Goal: Task Accomplishment & Management: Manage account settings

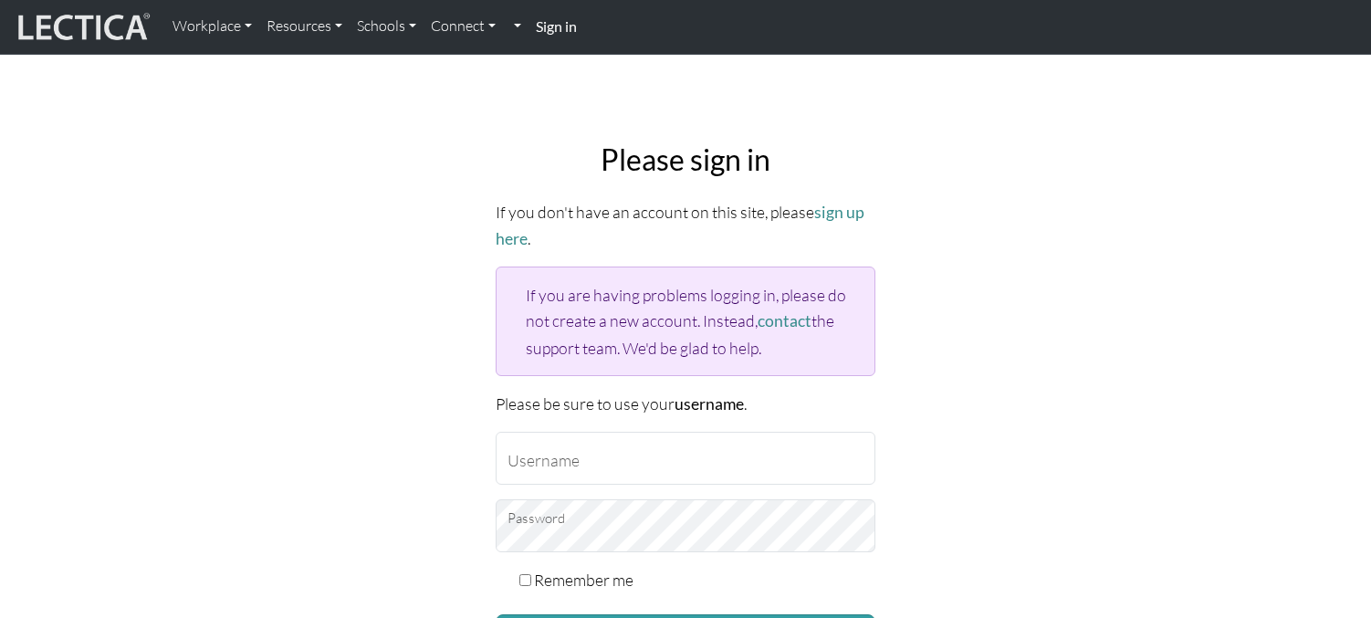
scroll to position [139, 0]
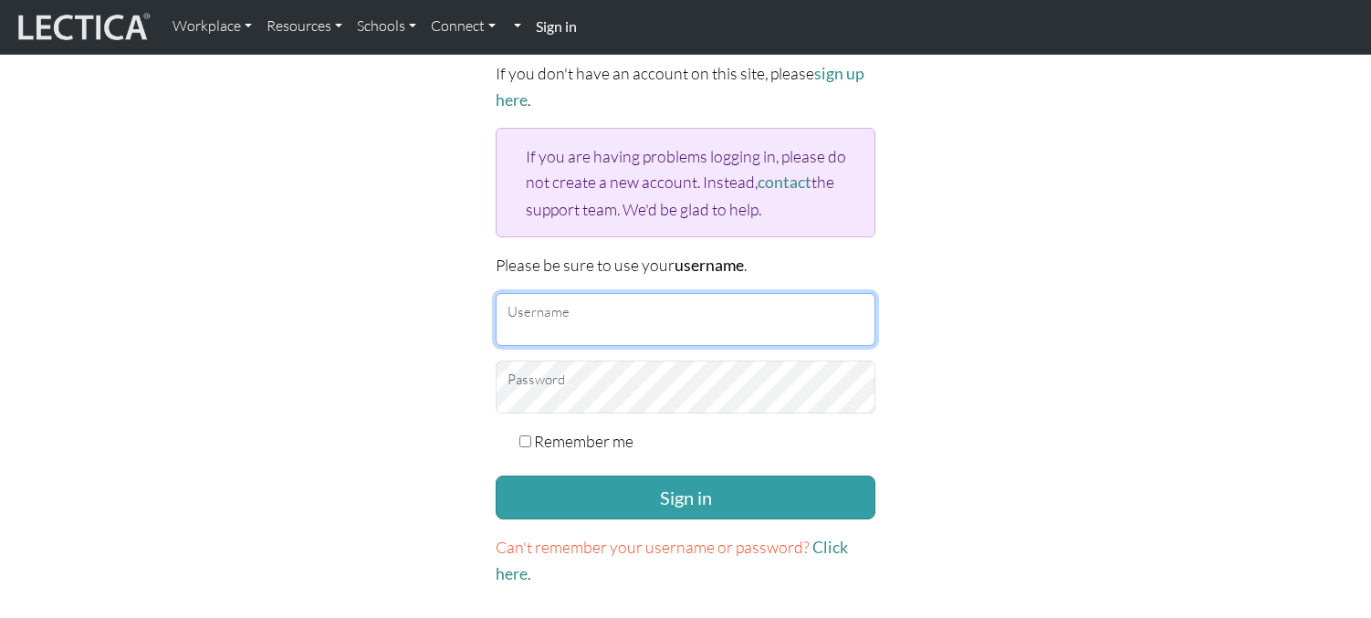
type input "erincollins@google.com"
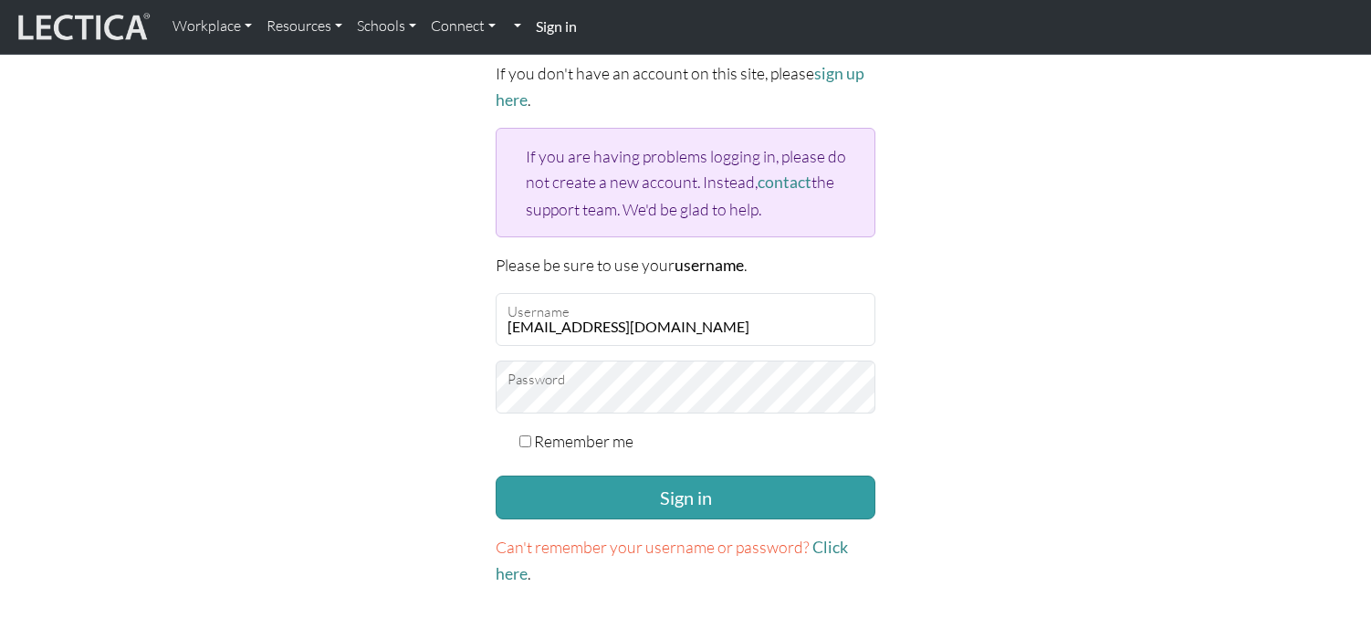
click at [572, 439] on label "Remember me" at bounding box center [583, 441] width 99 height 26
click at [531, 439] on input "Remember me" at bounding box center [525, 441] width 12 height 12
checkbox input "true"
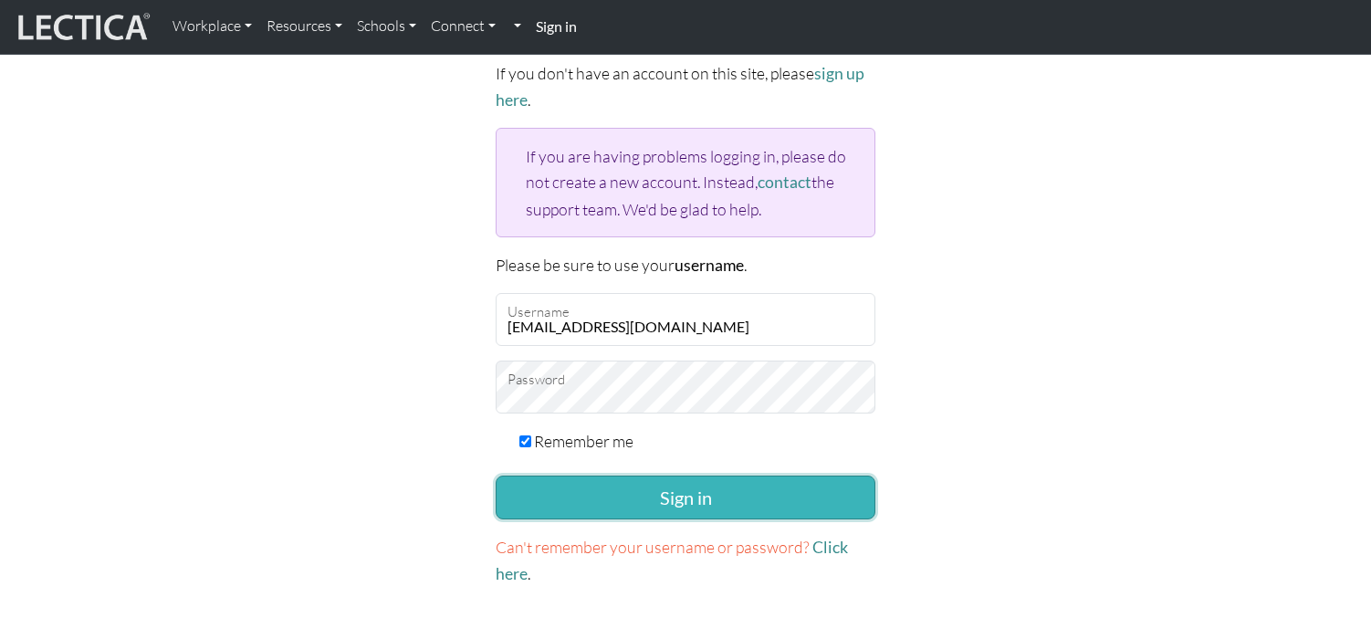
click at [570, 487] on button "Sign in" at bounding box center [686, 498] width 380 height 44
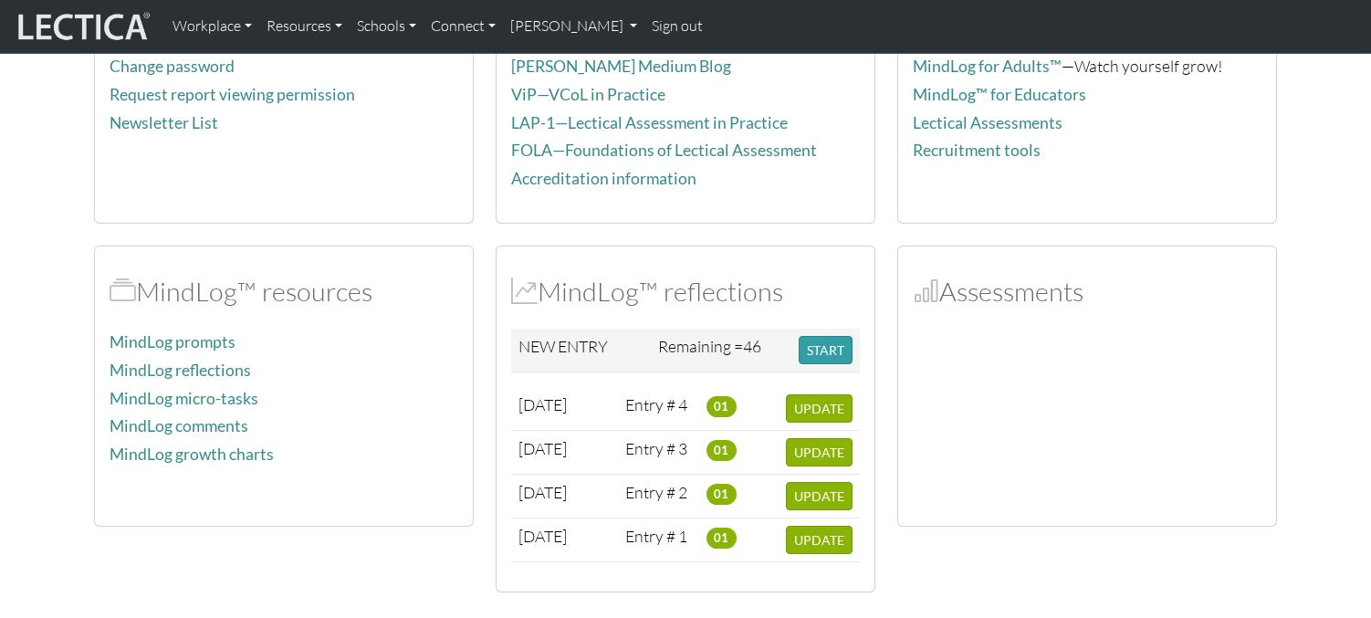
scroll to position [246, 0]
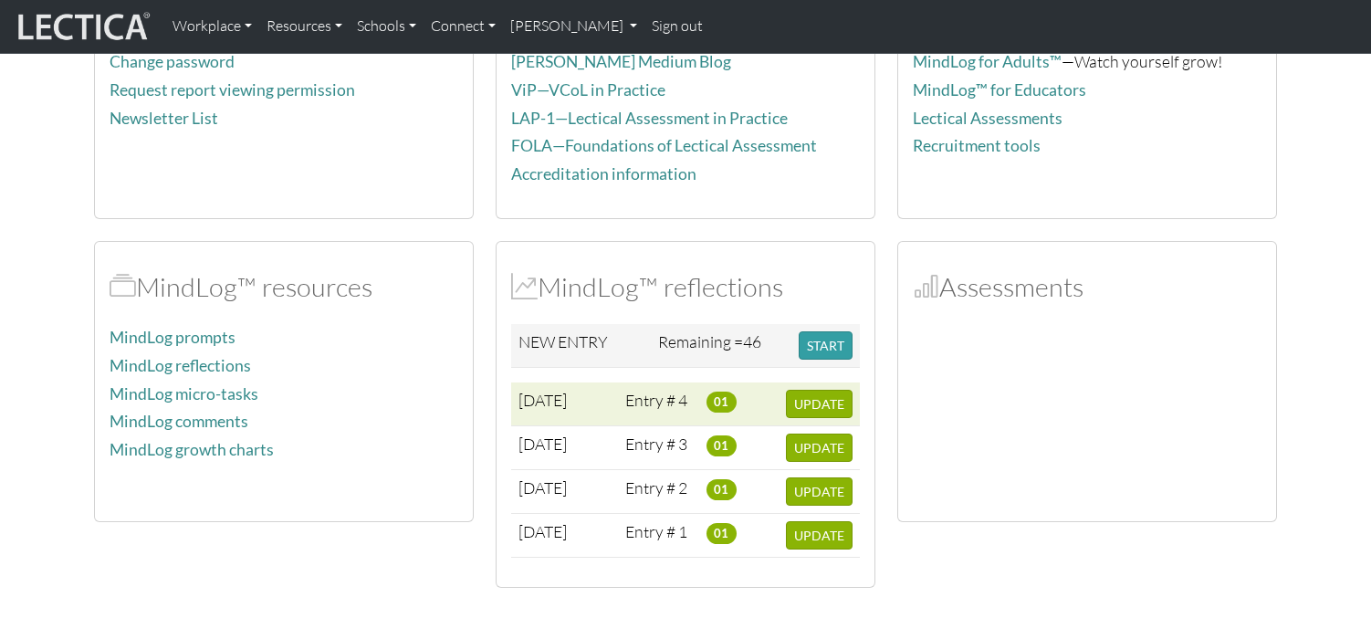
click at [649, 404] on td "Entry # 4" at bounding box center [658, 404] width 81 height 44
click at [553, 386] on td "[DATE]" at bounding box center [564, 404] width 107 height 44
click at [798, 411] on span "UPDATE" at bounding box center [819, 404] width 50 height 16
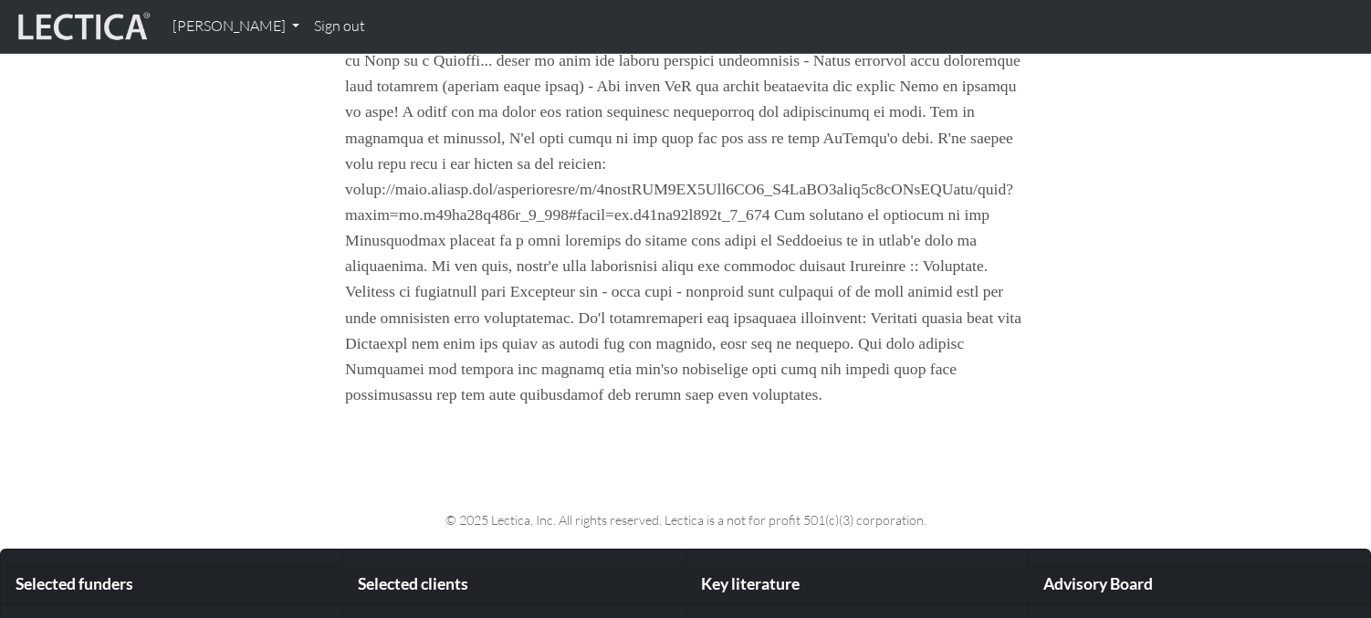
scroll to position [1928, 0]
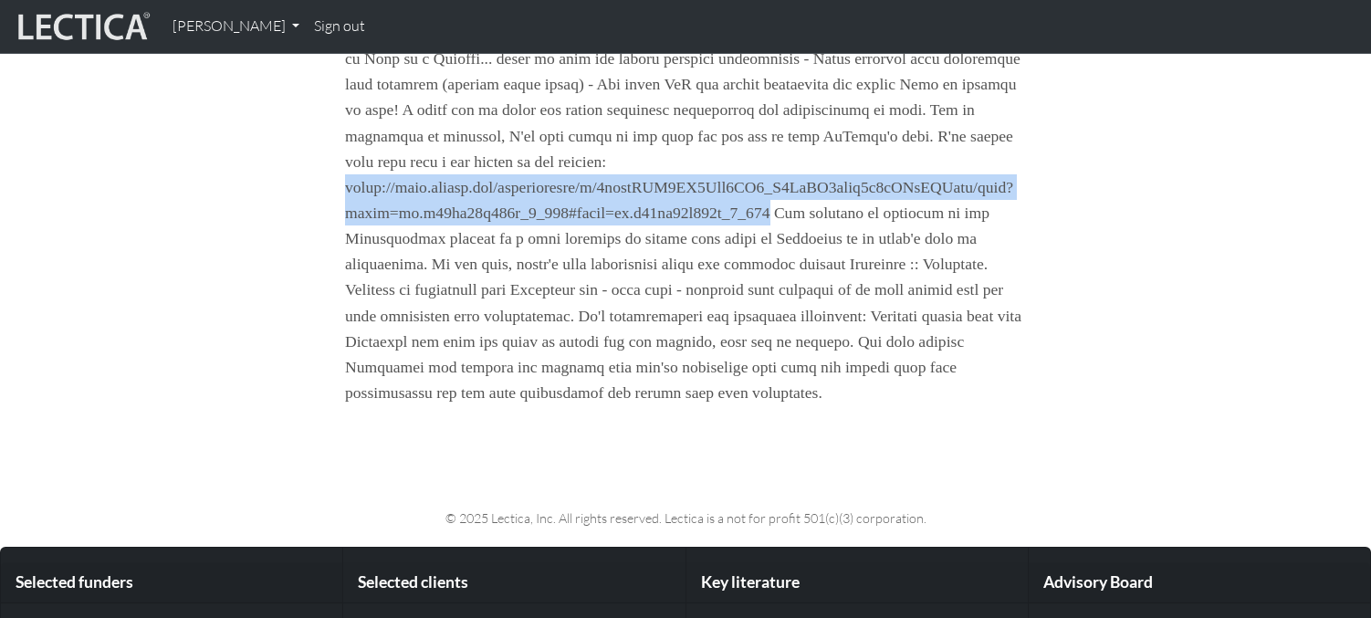
drag, startPoint x: 800, startPoint y: 267, endPoint x: 331, endPoint y: 238, distance: 469.2
copy p "[URL][DOMAIN_NAME]"
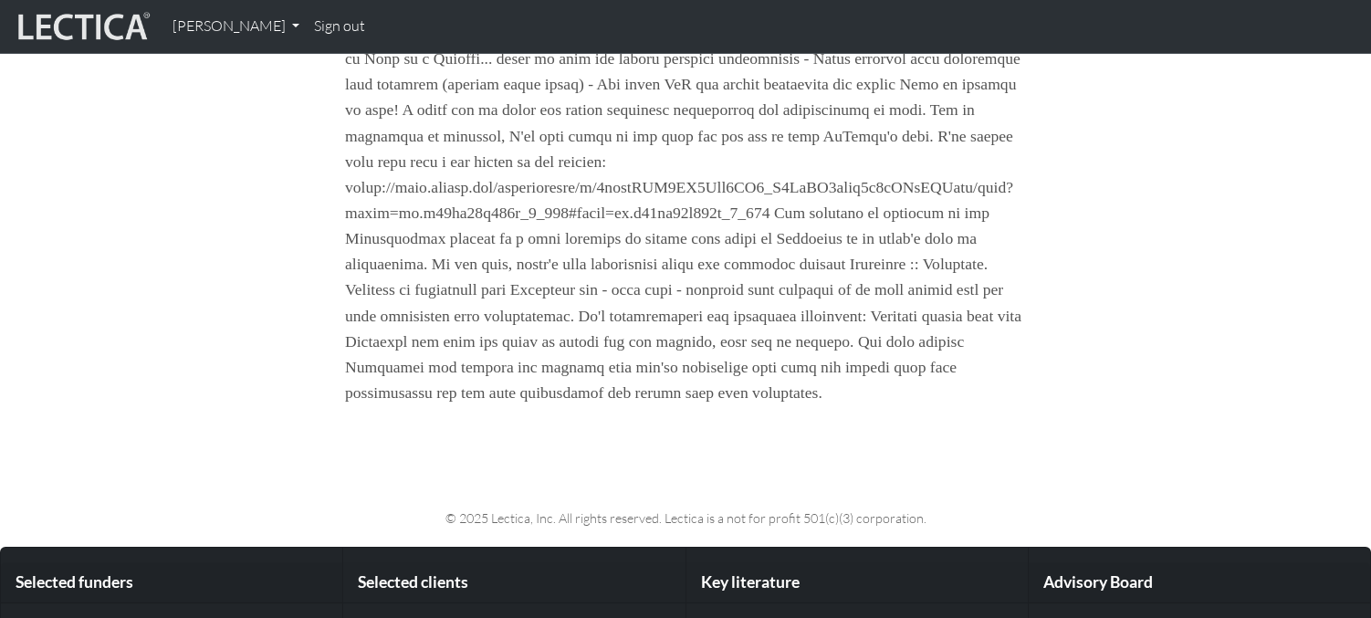
click at [883, 300] on p at bounding box center [685, 200] width 681 height 411
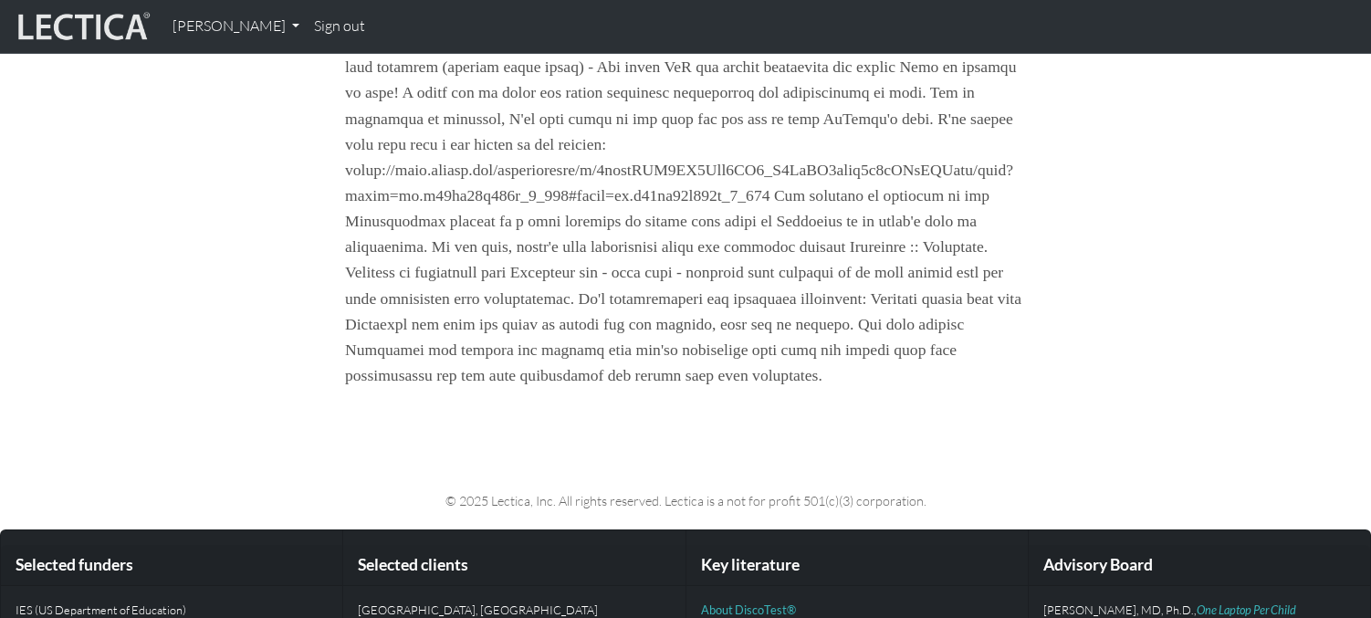
scroll to position [1949, 0]
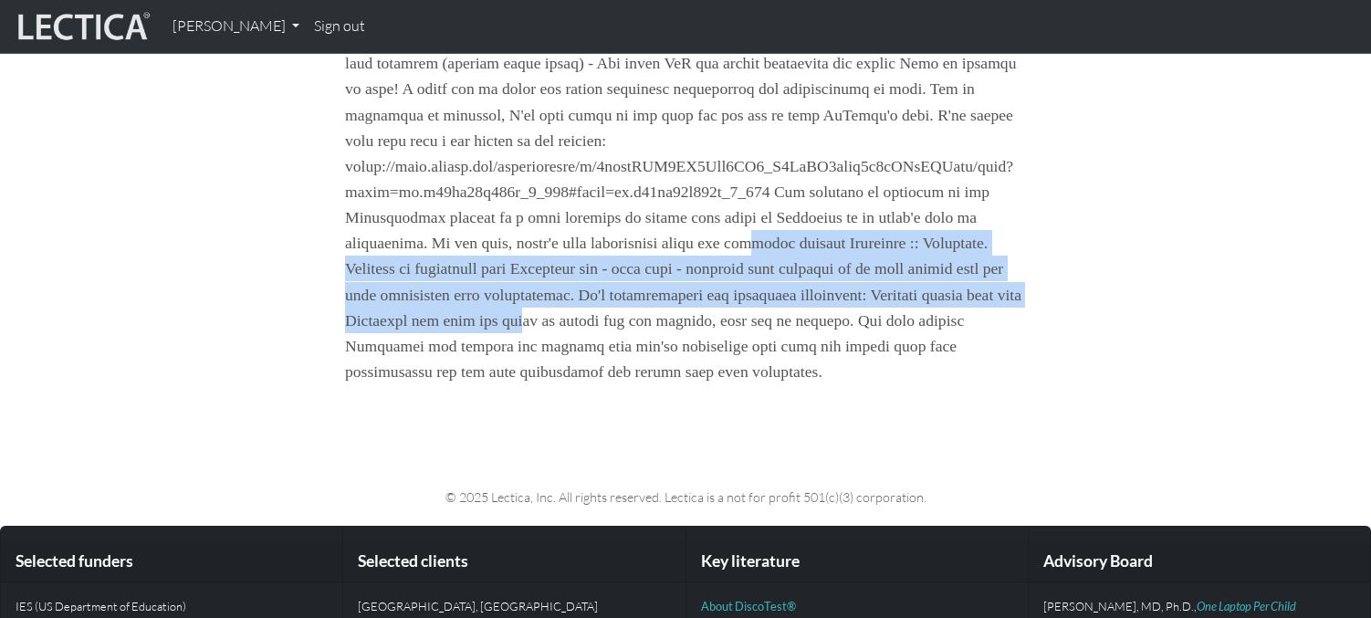
drag, startPoint x: 810, startPoint y: 300, endPoint x: 794, endPoint y: 372, distance: 72.9
click at [794, 372] on p at bounding box center [685, 179] width 681 height 411
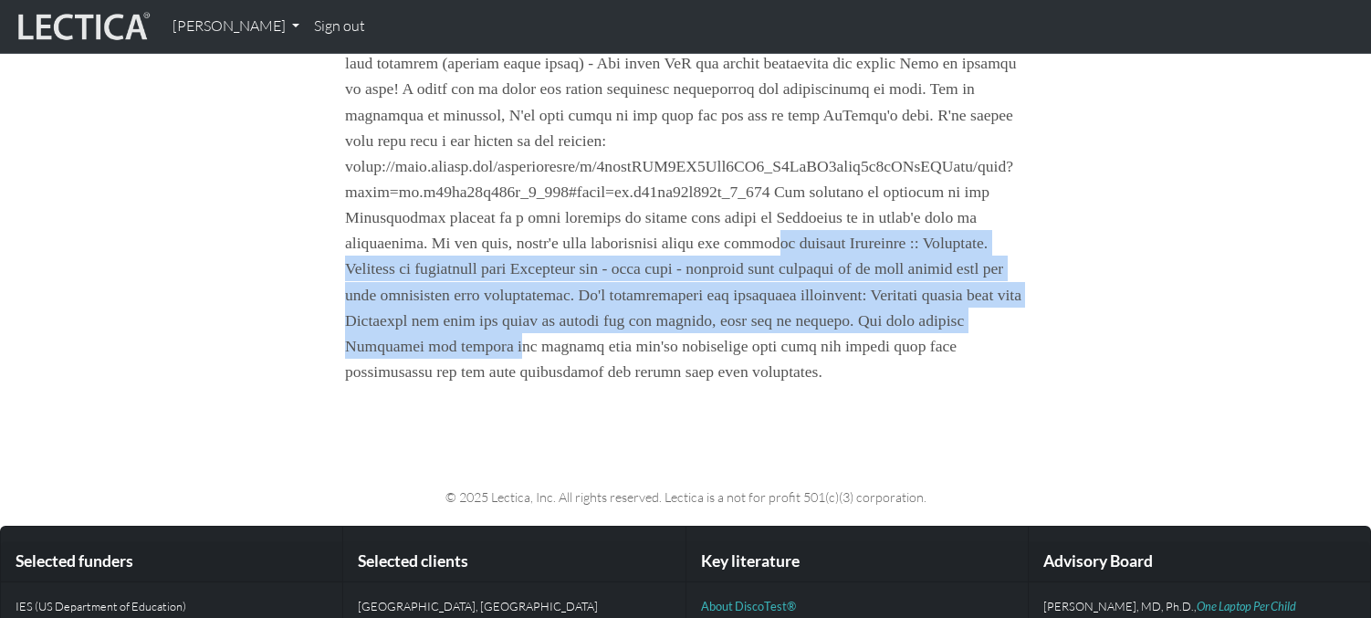
drag, startPoint x: 795, startPoint y: 393, endPoint x: 832, endPoint y: 296, distance: 104.3
click at [832, 296] on p at bounding box center [685, 179] width 681 height 411
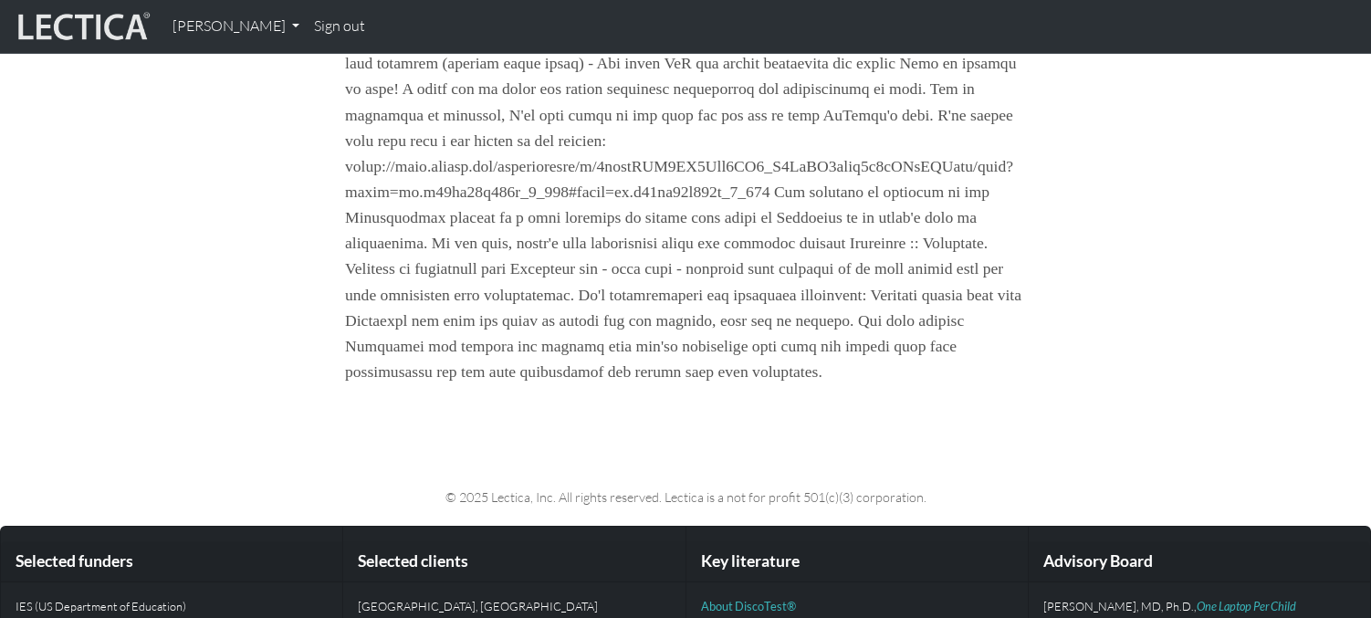
click at [1014, 301] on p at bounding box center [685, 179] width 681 height 411
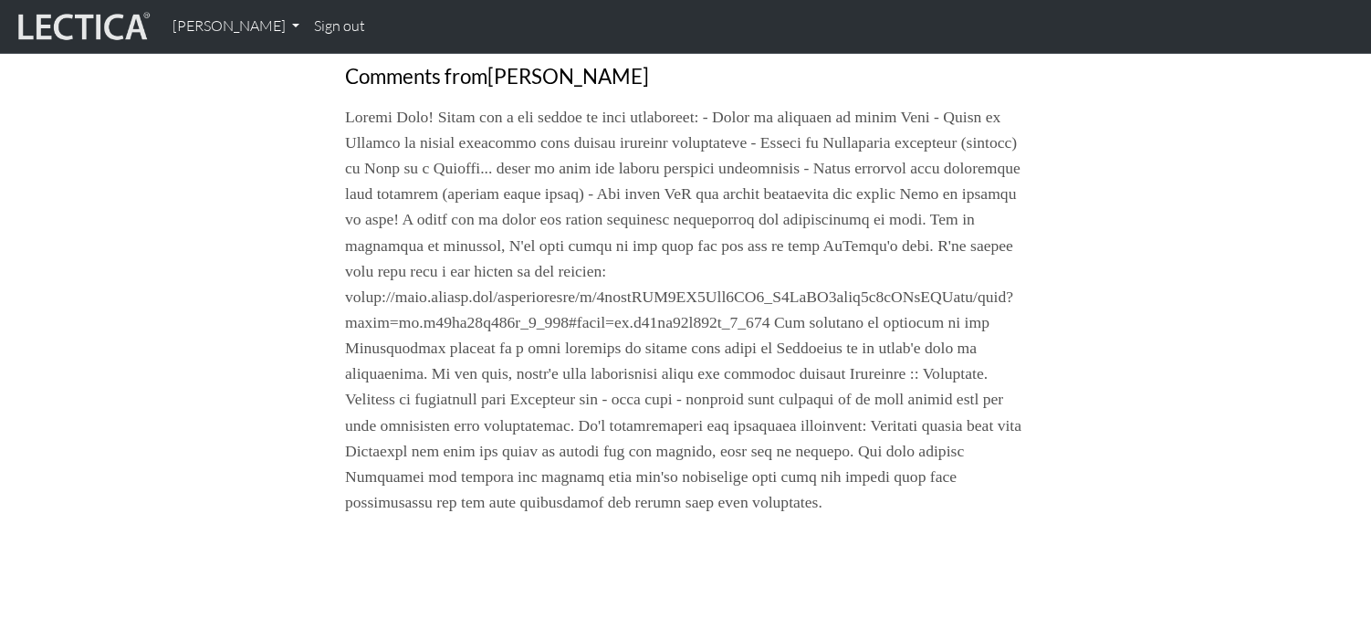
scroll to position [1817, 0]
